Goal: Find specific fact

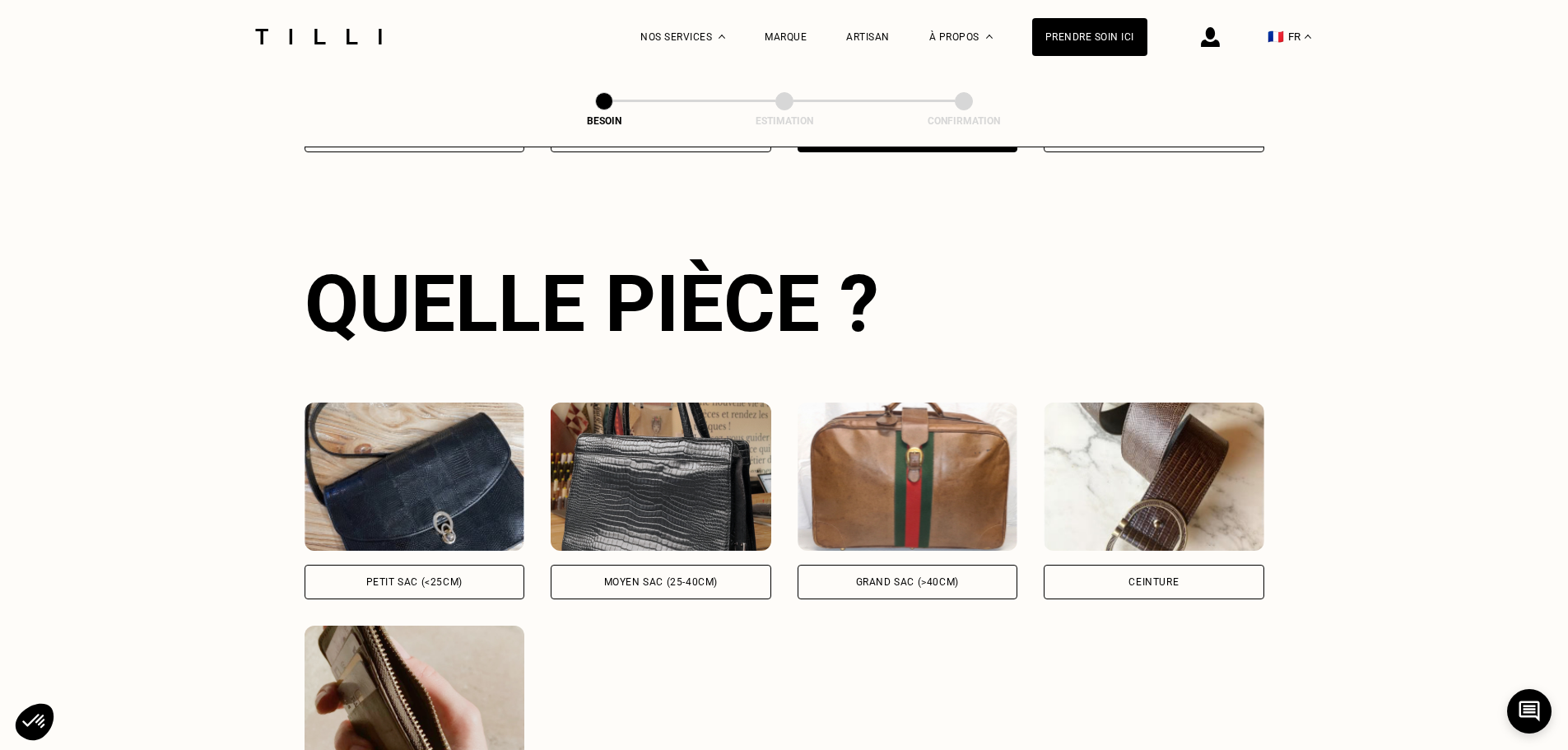
scroll to position [538, 0]
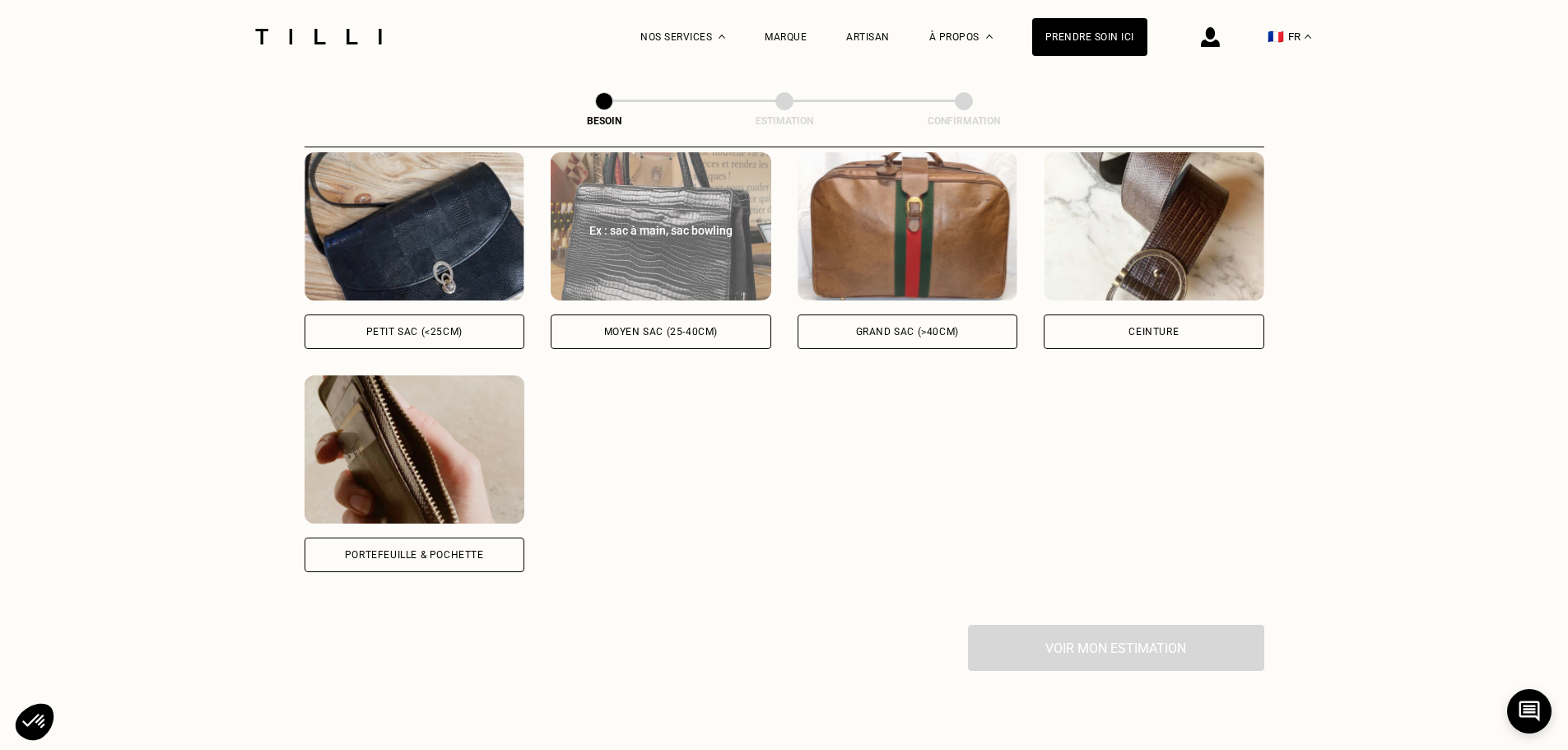
click at [714, 238] on img at bounding box center [660, 226] width 221 height 148
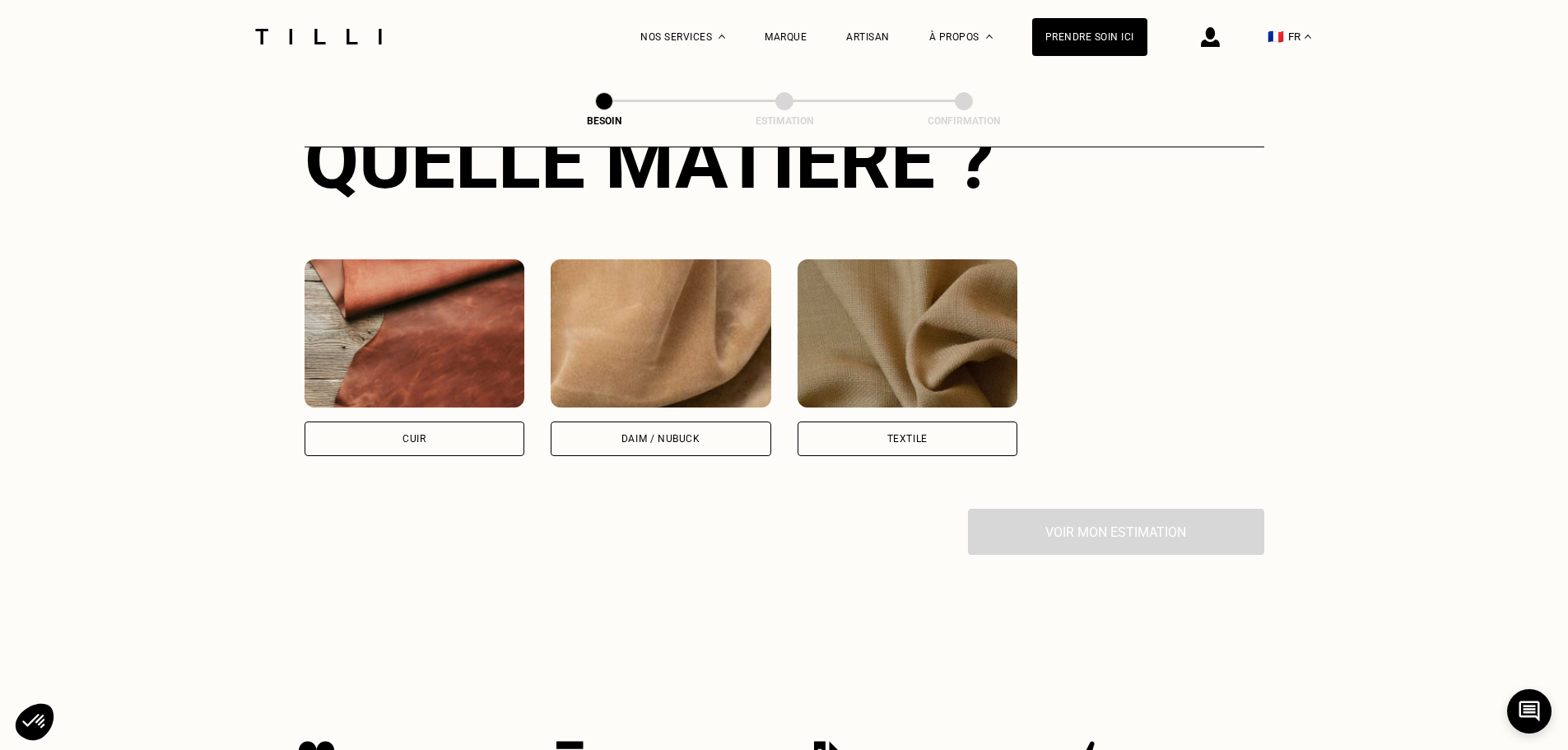
scroll to position [1351, 0]
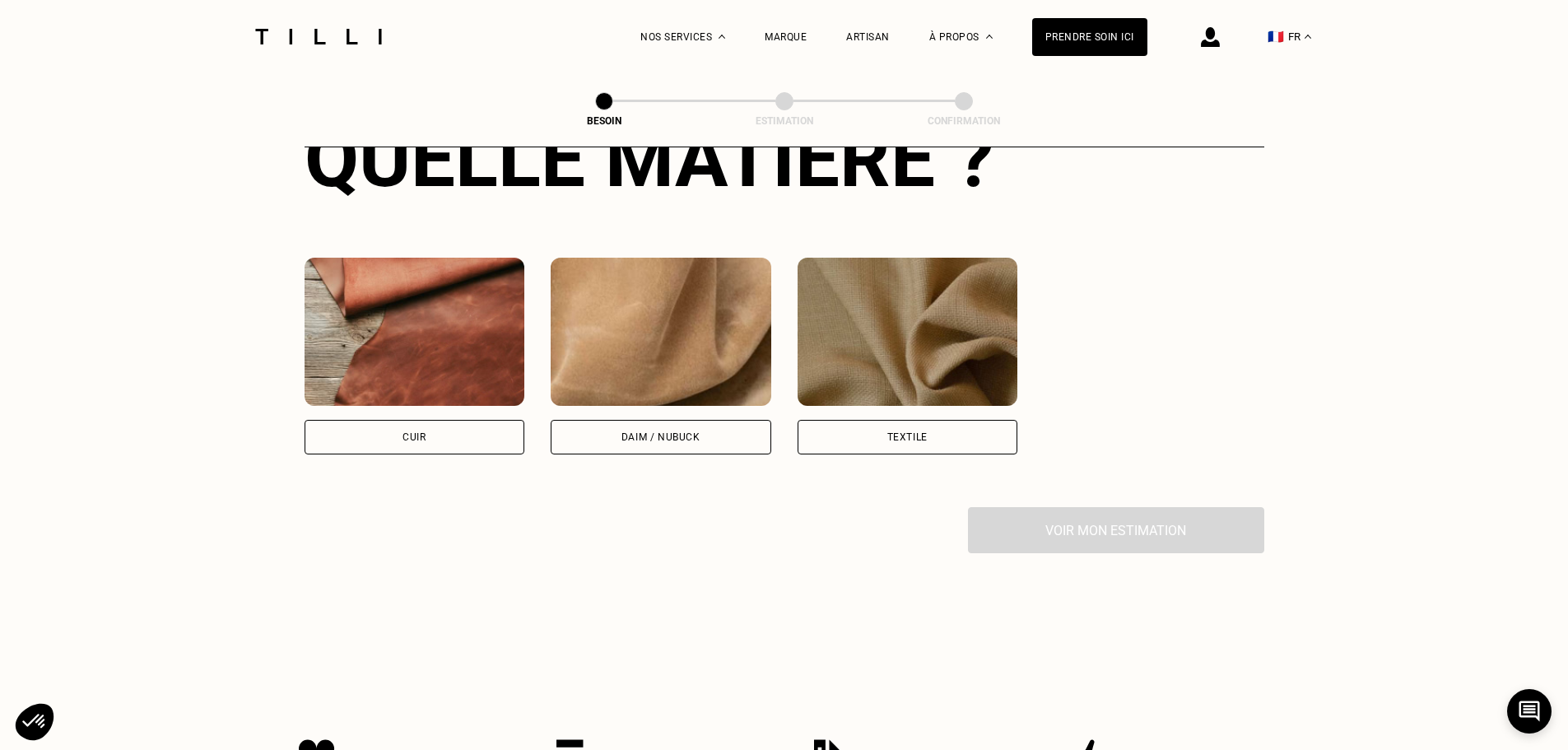
click at [457, 328] on img at bounding box center [415, 332] width 221 height 148
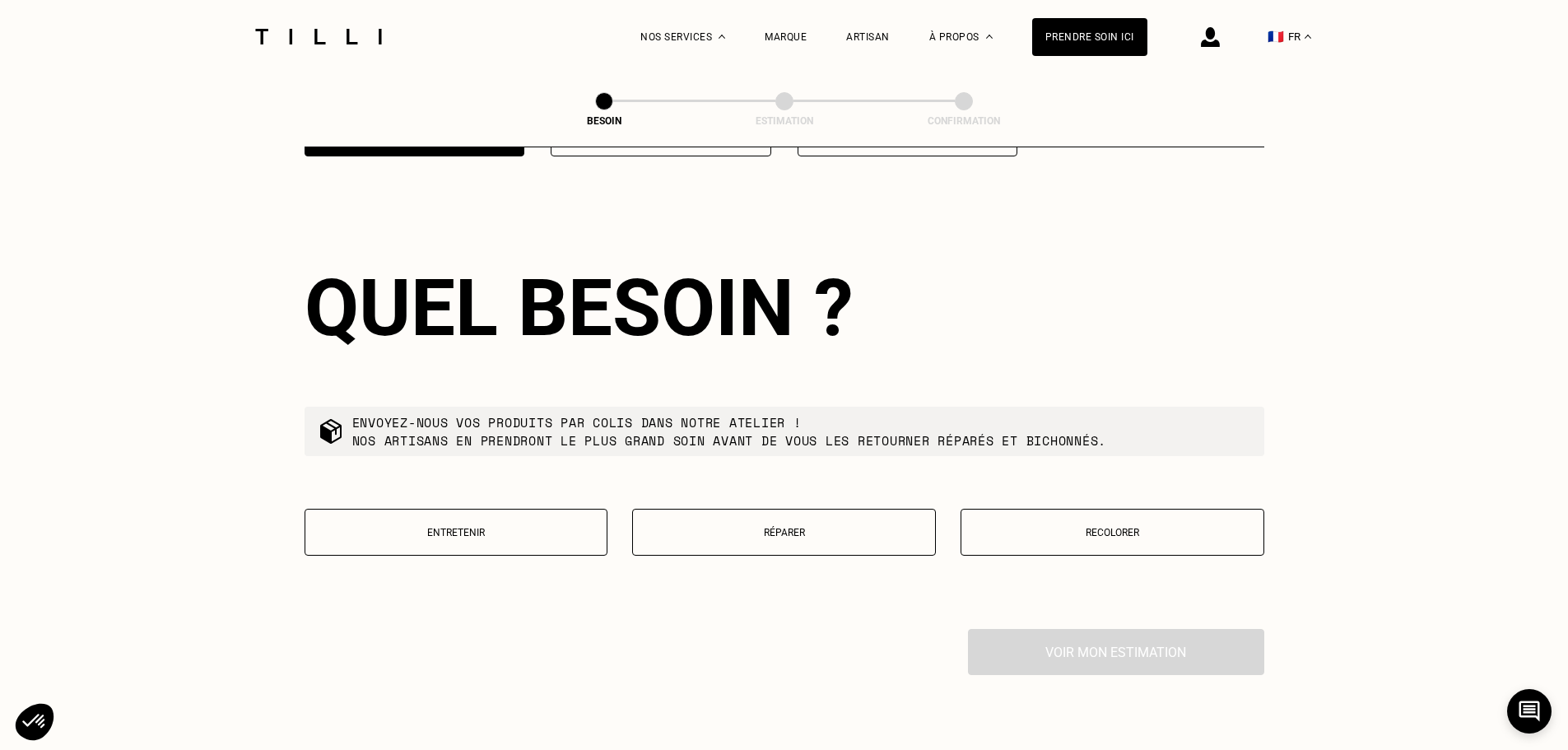
scroll to position [1731, 0]
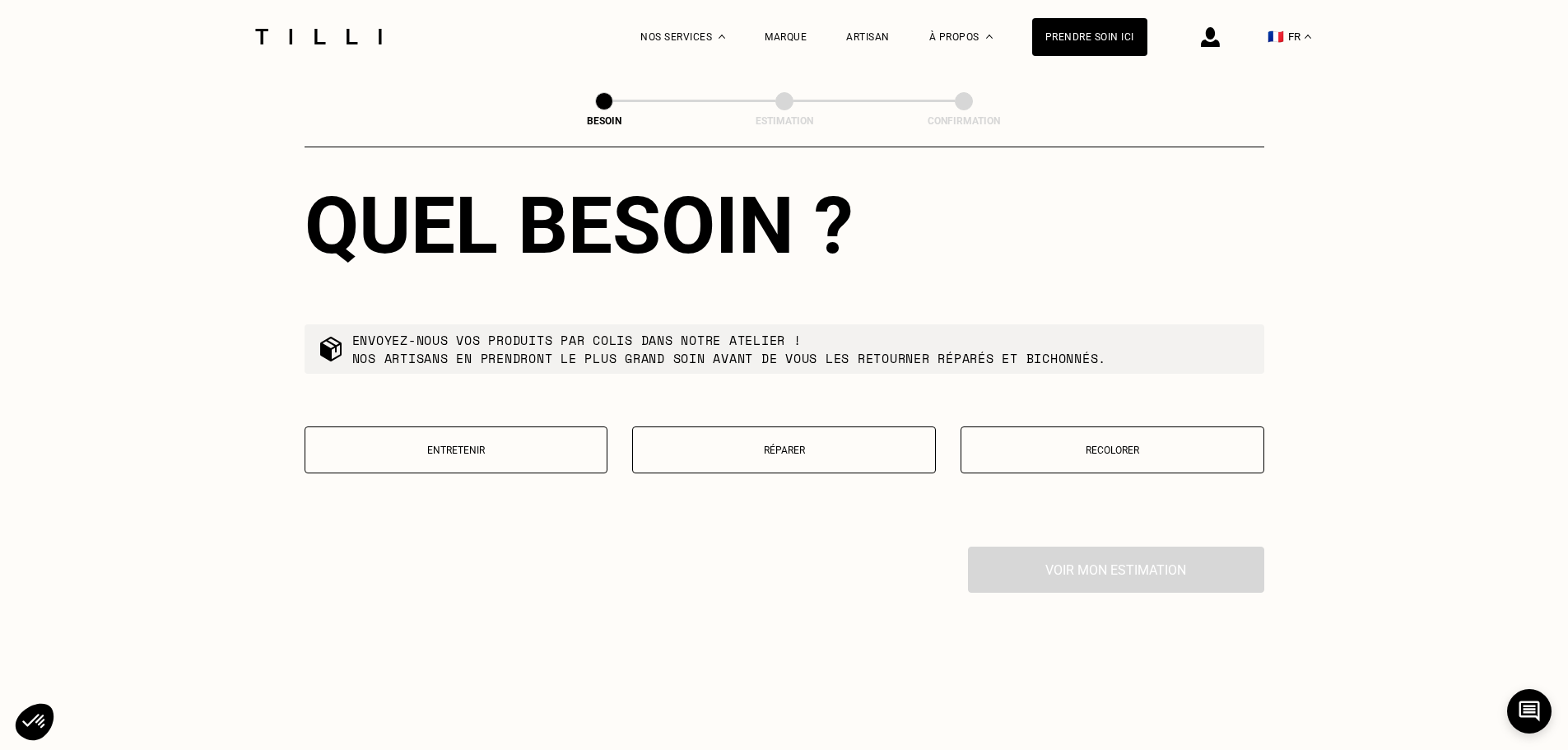
click at [766, 451] on button "Réparer" at bounding box center [784, 450] width 304 height 46
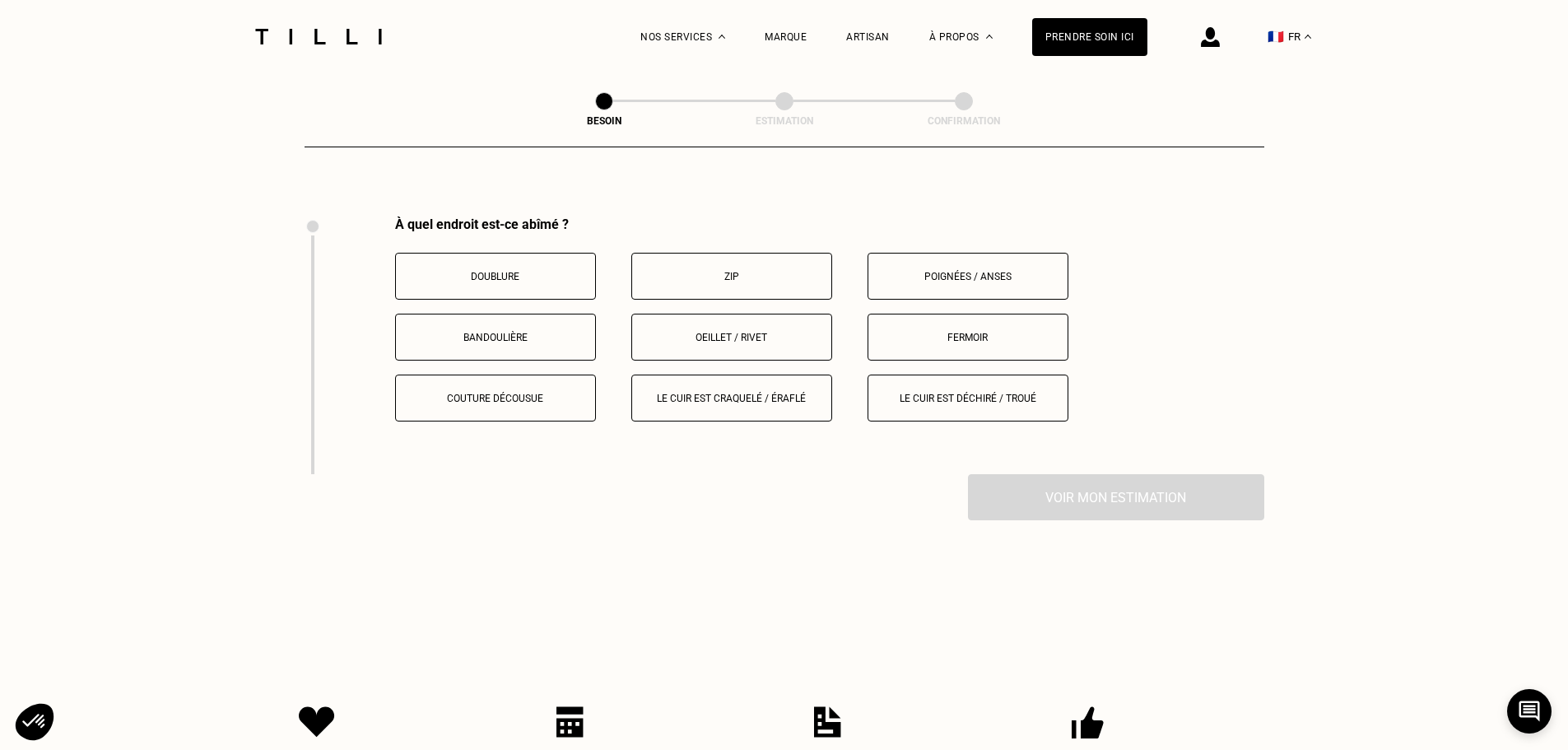
scroll to position [2083, 0]
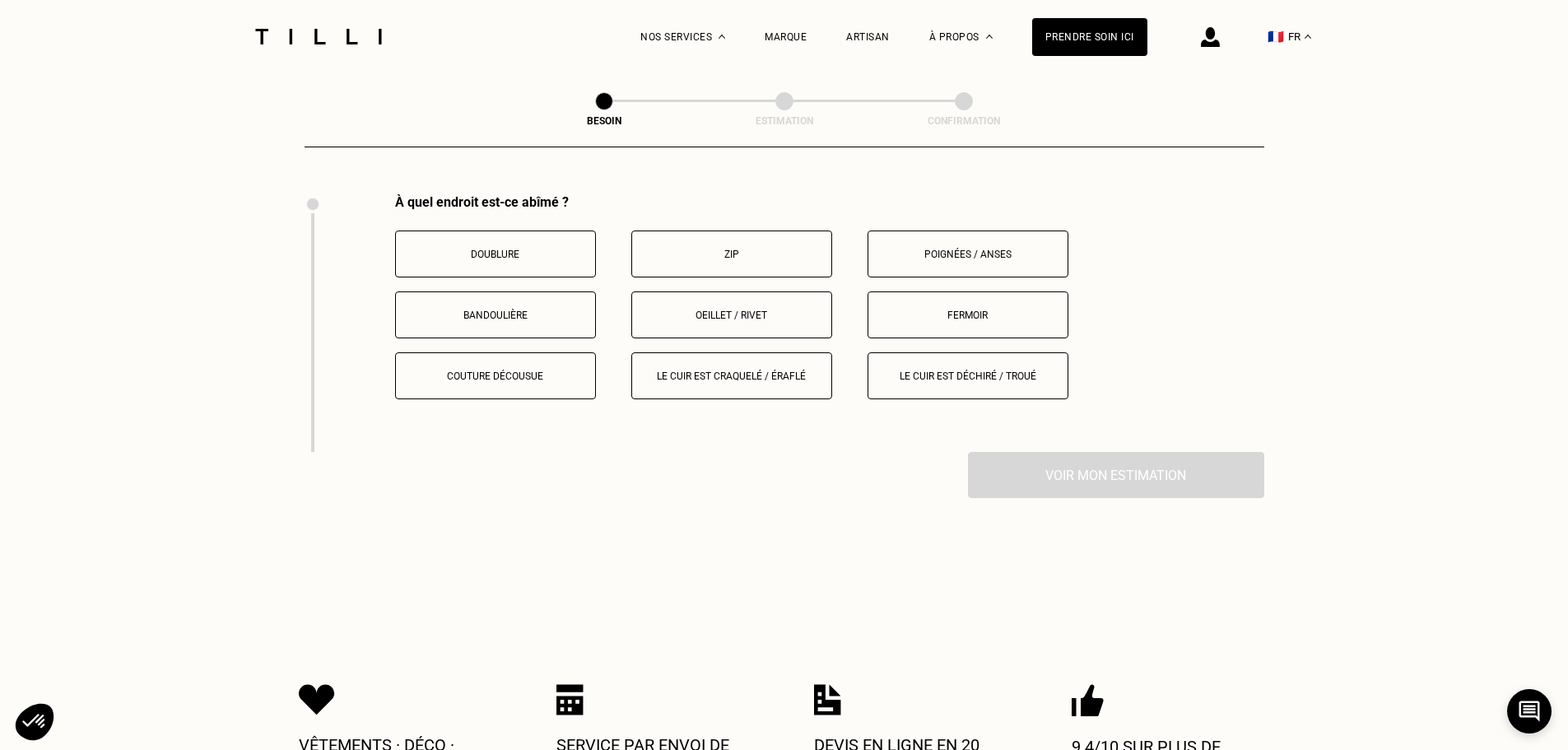
click at [709, 309] on p "Oeillet / rivet" at bounding box center [732, 315] width 182 height 12
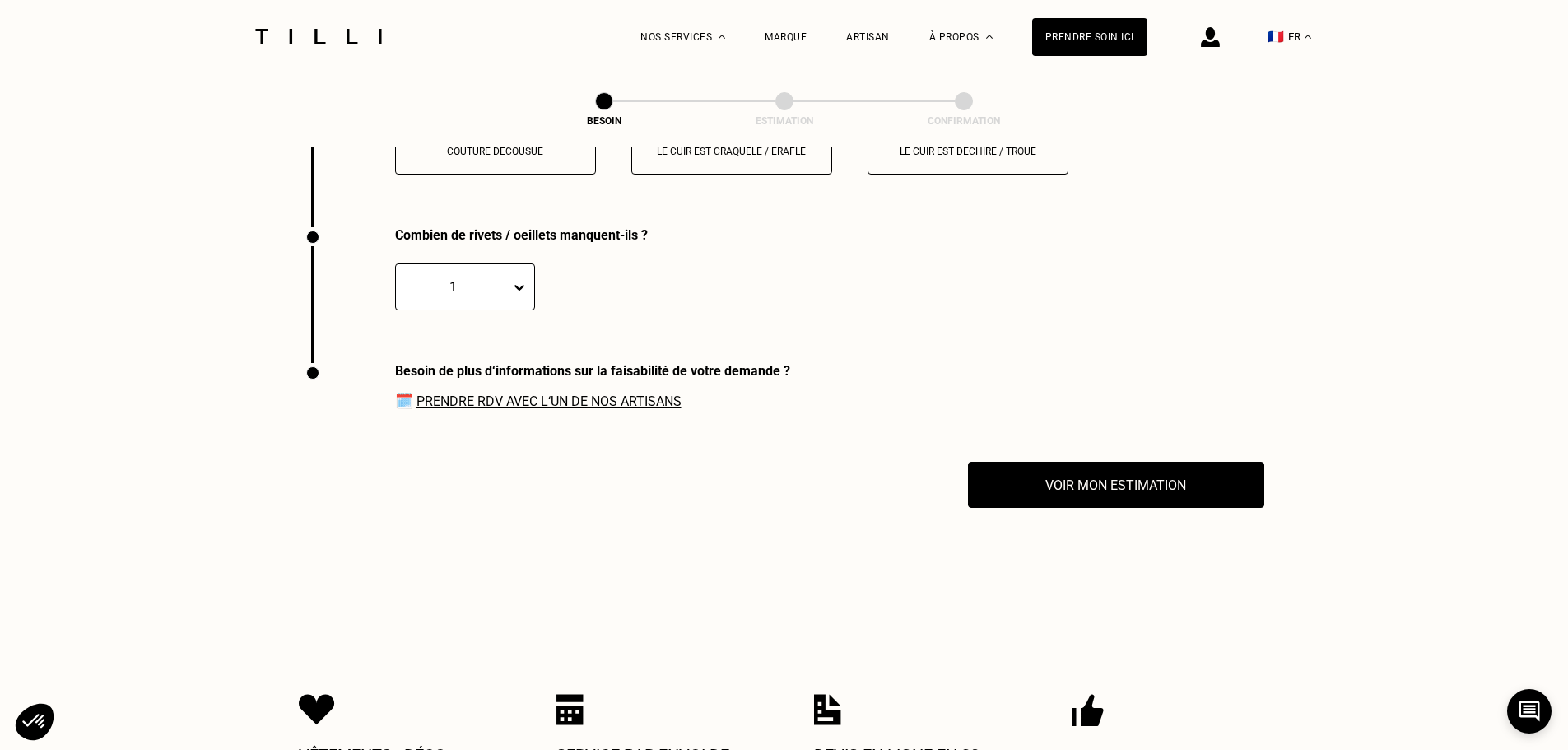
scroll to position [2341, 0]
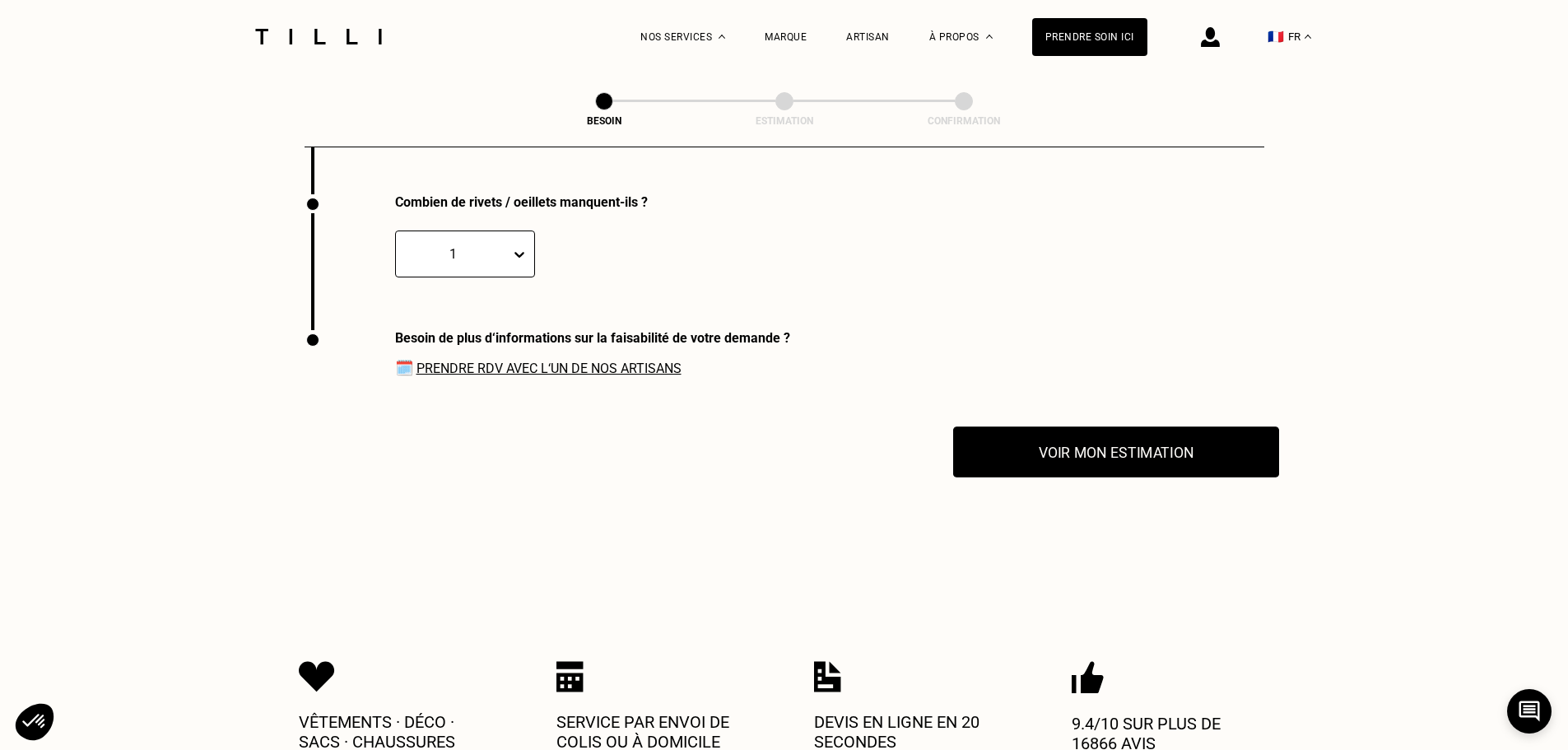
click at [1040, 436] on button "Voir mon estimation" at bounding box center [1116, 451] width 326 height 51
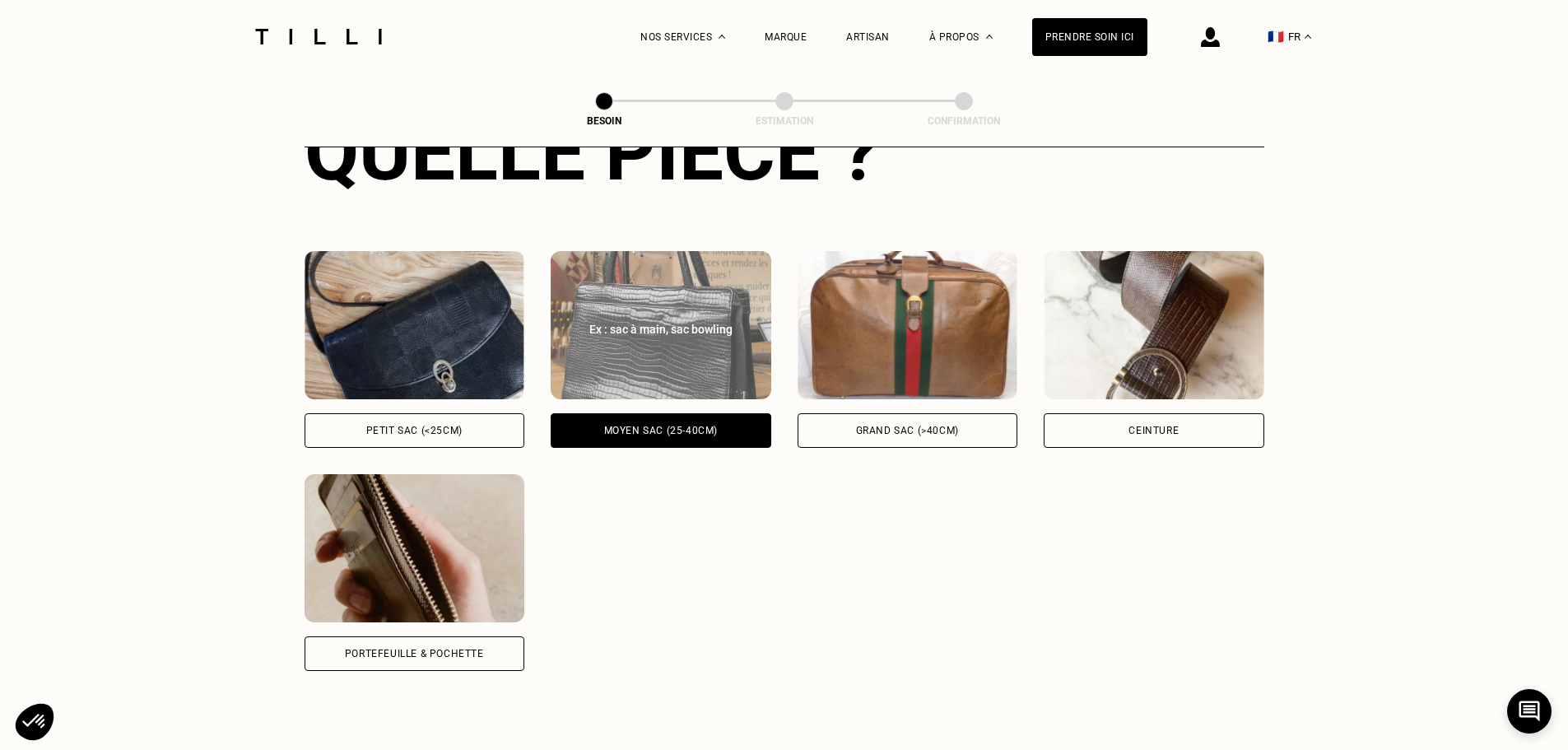
scroll to position [0, 0]
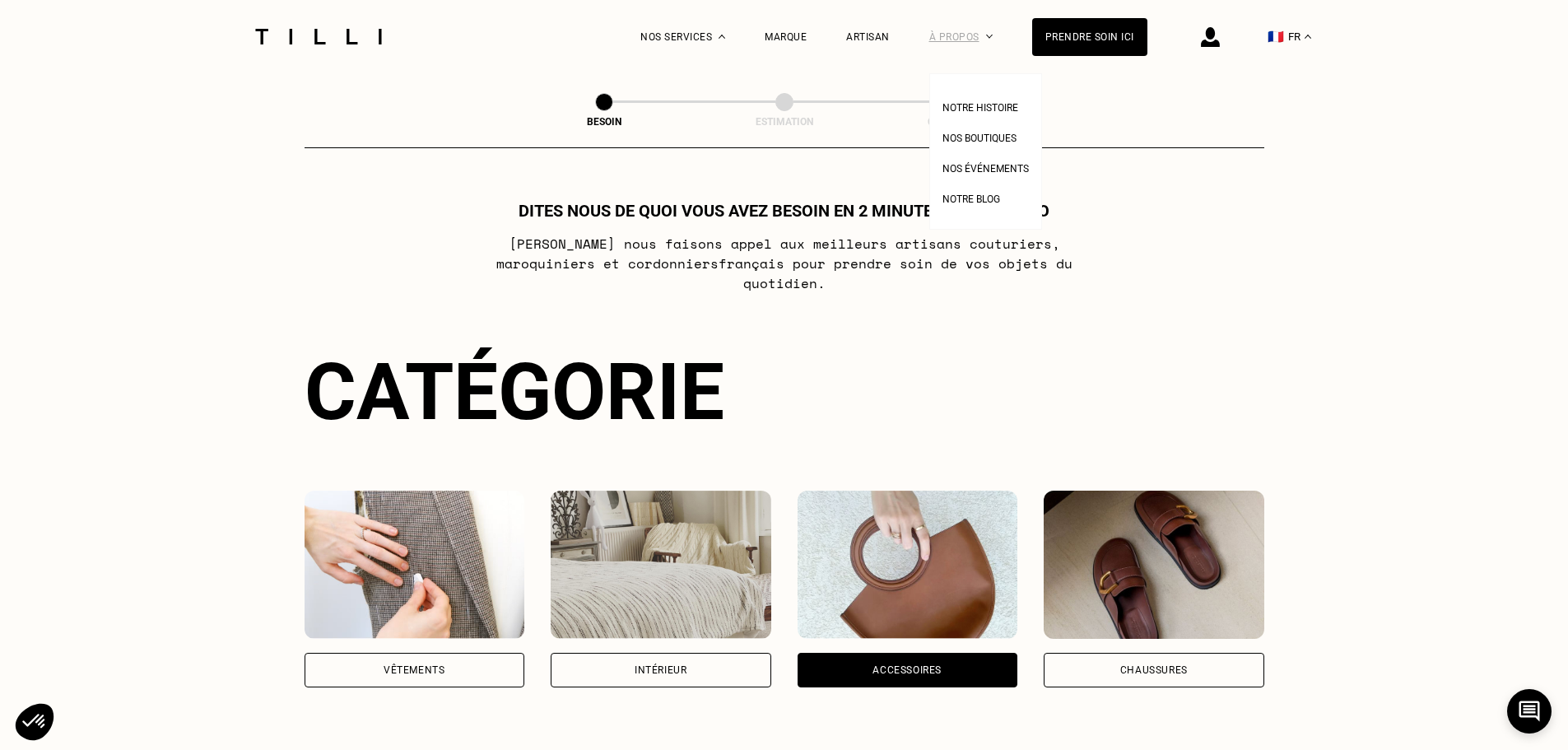
click at [985, 34] on div "À propos" at bounding box center [960, 37] width 63 height 73
click at [980, 105] on span "Notre histoire" at bounding box center [980, 107] width 76 height 12
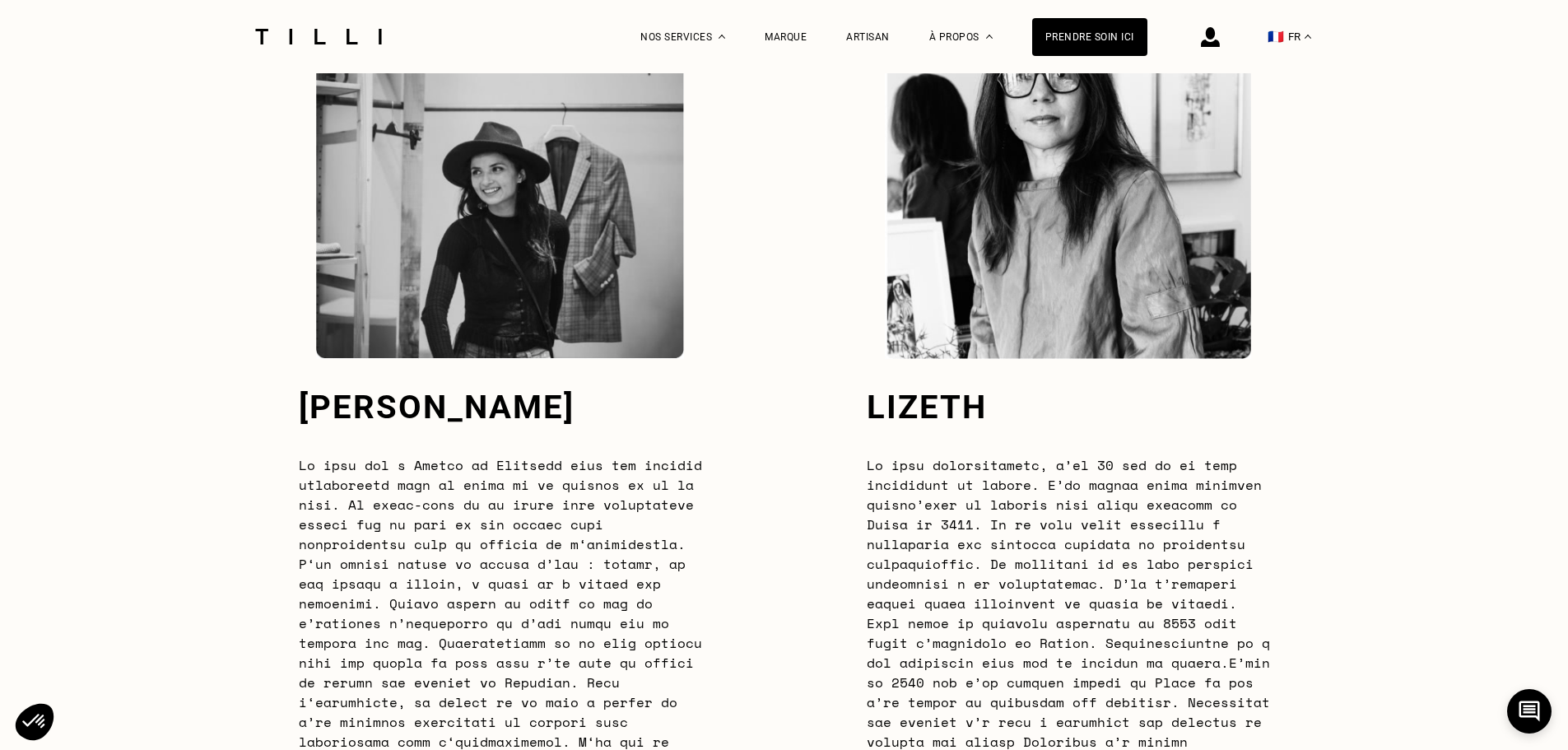
scroll to position [5187, 0]
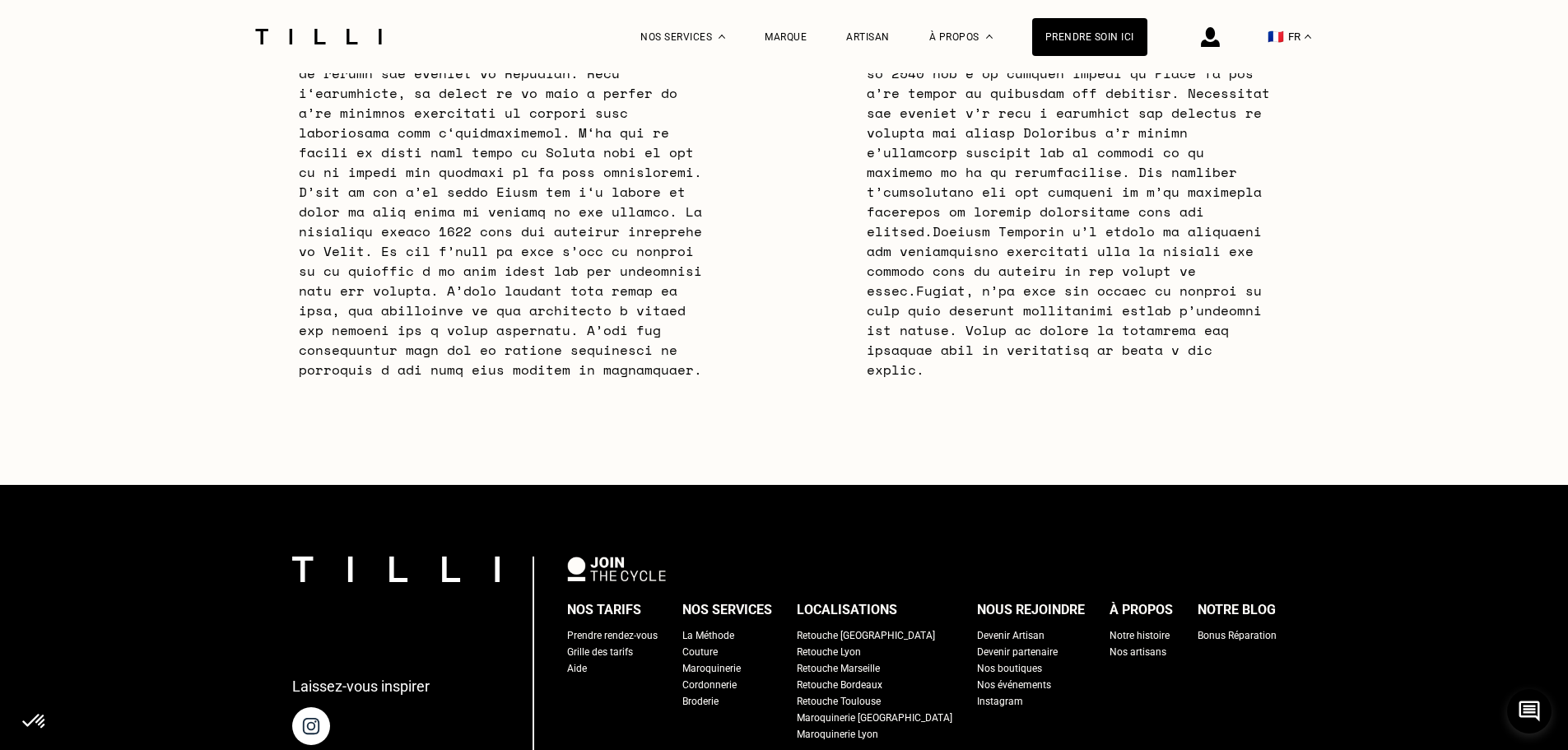
click at [1214, 644] on div "Bonus Réparation" at bounding box center [1237, 636] width 79 height 16
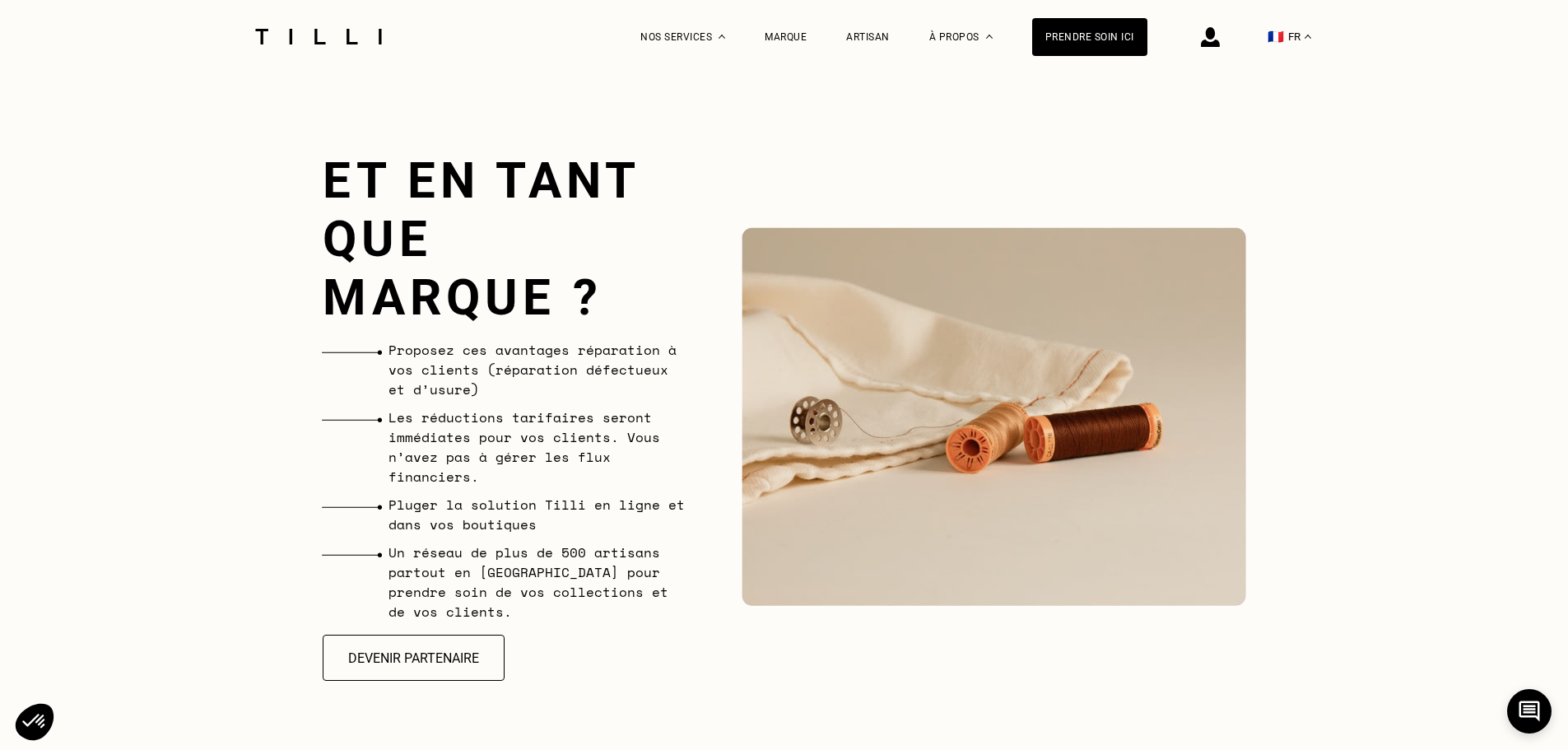
scroll to position [3788, 0]
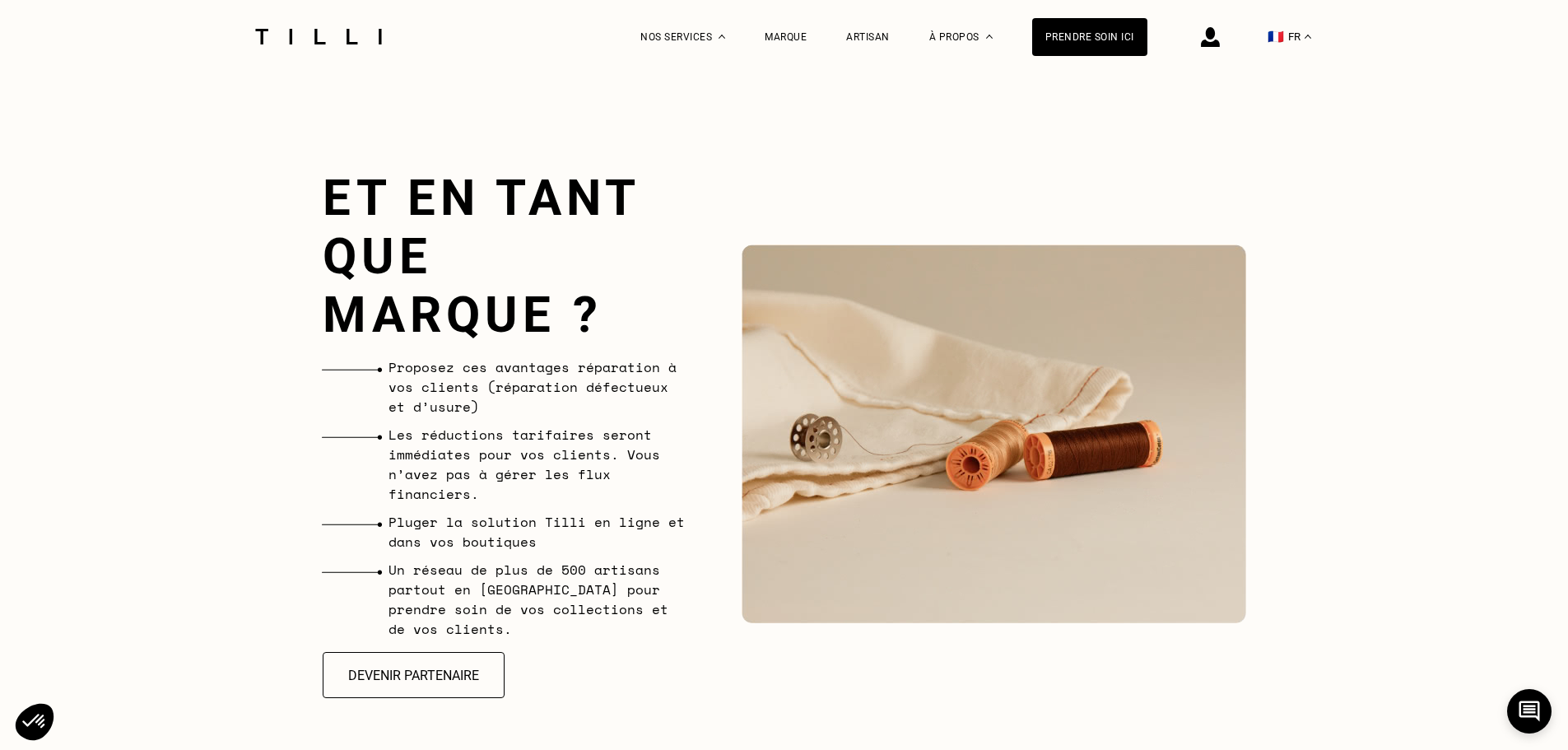
click at [345, 36] on img at bounding box center [318, 36] width 138 height 15
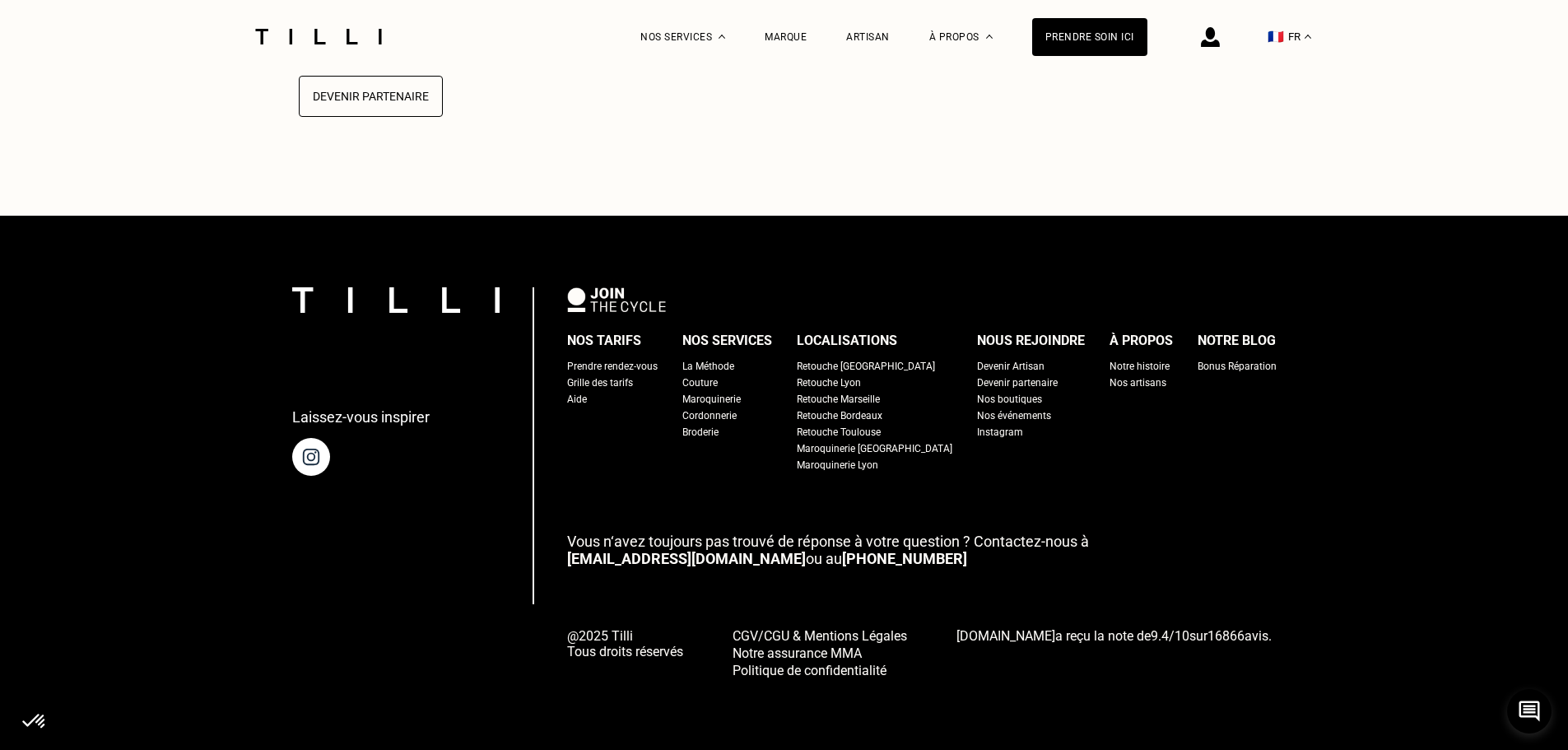
scroll to position [4324, 0]
click at [889, 634] on span "CGV/CGU & Mentions Légales" at bounding box center [819, 636] width 174 height 15
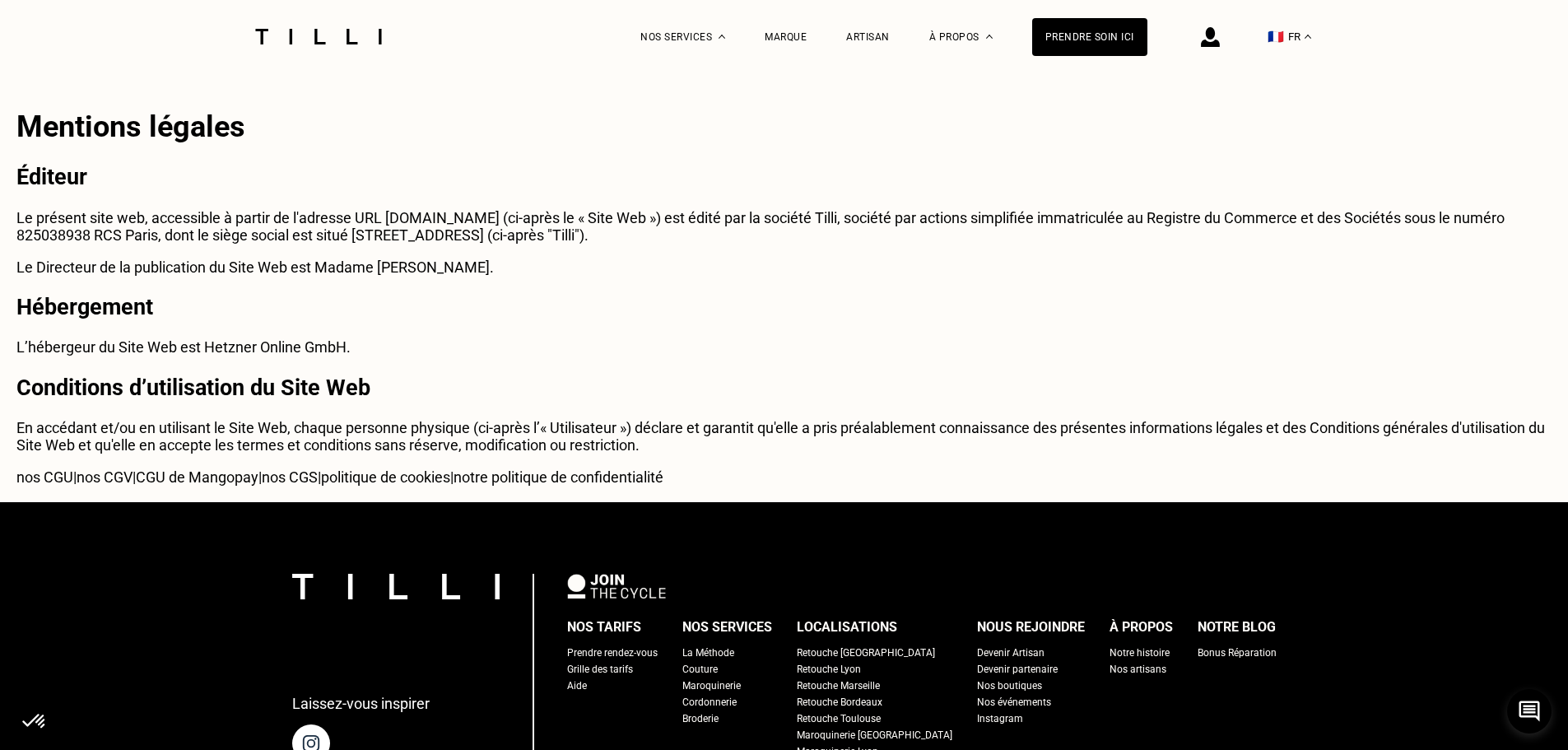
click at [1499, 215] on p "Le présent site web, accessible à partir de l'adresse URL [DOMAIN_NAME] (ci-apr…" at bounding box center [784, 226] width 1535 height 35
copy p "825038938"
click at [356, 46] on div at bounding box center [318, 37] width 138 height 73
